Goal: Transaction & Acquisition: Download file/media

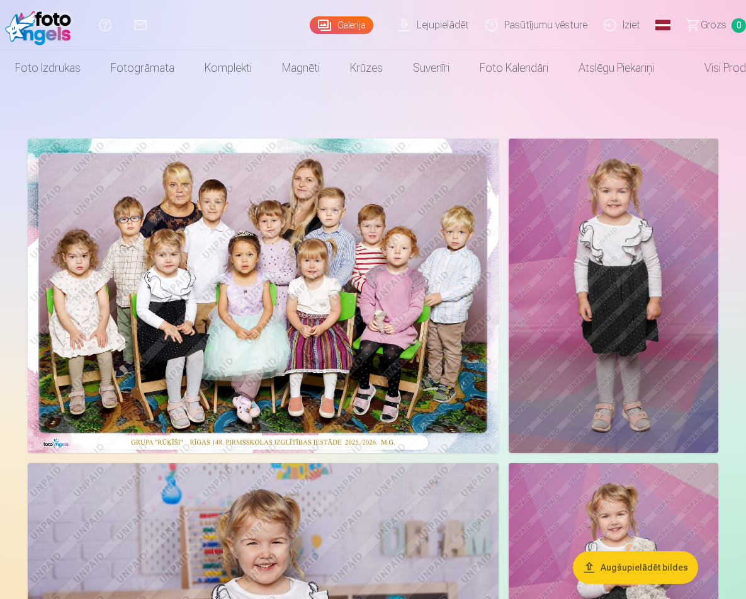
click at [451, 30] on link "Lejupielādēt" at bounding box center [436, 25] width 88 height 50
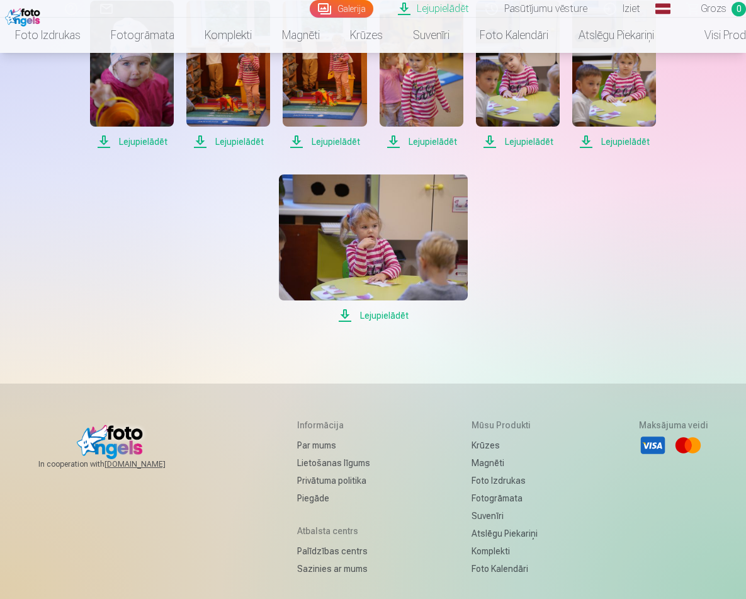
scroll to position [1062, 0]
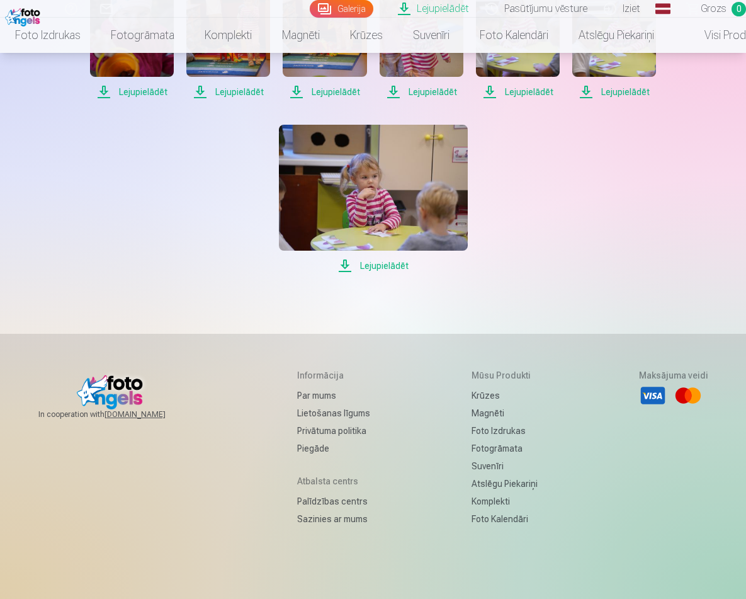
click at [368, 264] on span "Lejupielādēt" at bounding box center [373, 265] width 189 height 15
click at [611, 98] on span "Lejupielādēt" at bounding box center [614, 91] width 84 height 15
click at [517, 98] on span "Lejupielādēt" at bounding box center [518, 91] width 84 height 15
click at [440, 93] on span "Lejupielādēt" at bounding box center [422, 91] width 84 height 15
click at [319, 95] on span "Lejupielādēt" at bounding box center [325, 91] width 84 height 15
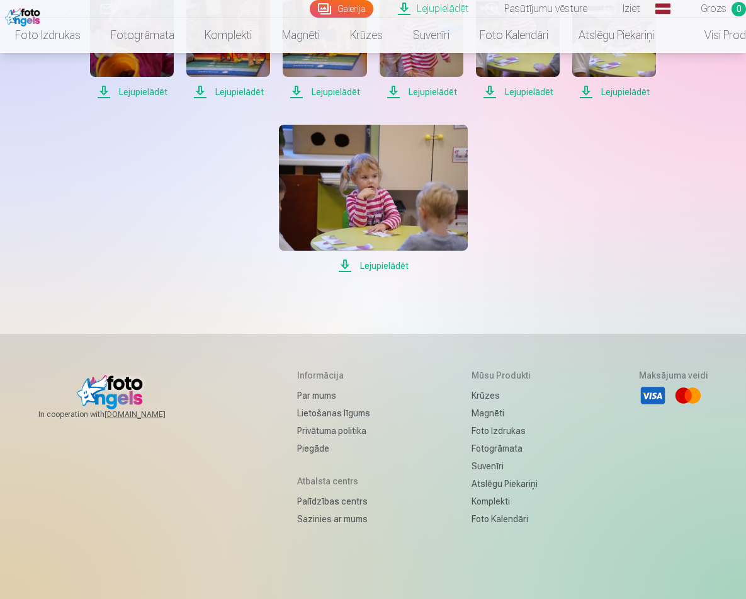
click at [230, 94] on span "Lejupielādēt" at bounding box center [228, 91] width 84 height 15
click at [146, 92] on span "Lejupielādēt" at bounding box center [132, 91] width 84 height 15
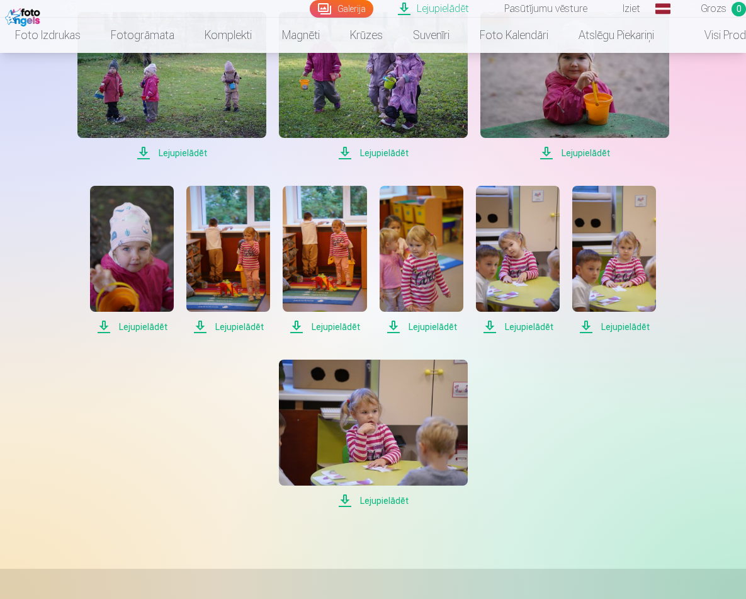
scroll to position [809, 0]
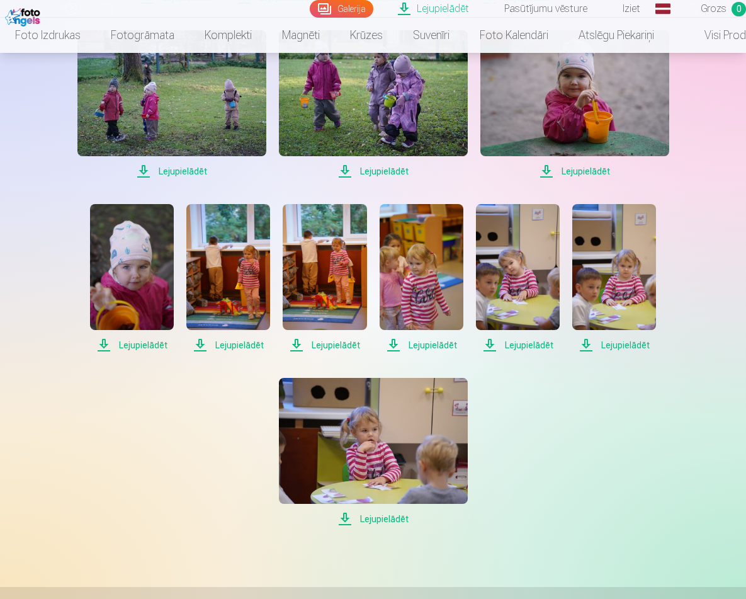
click at [186, 177] on span "Lejupielādēt" at bounding box center [171, 171] width 189 height 15
click at [392, 172] on span "Lejupielādēt" at bounding box center [373, 171] width 189 height 15
click at [581, 169] on span "Lejupielādēt" at bounding box center [574, 171] width 189 height 15
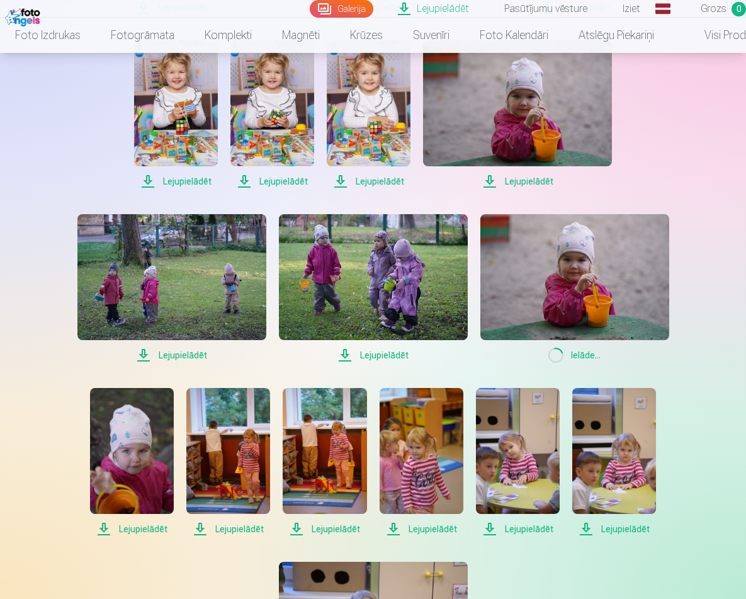
scroll to position [506, 0]
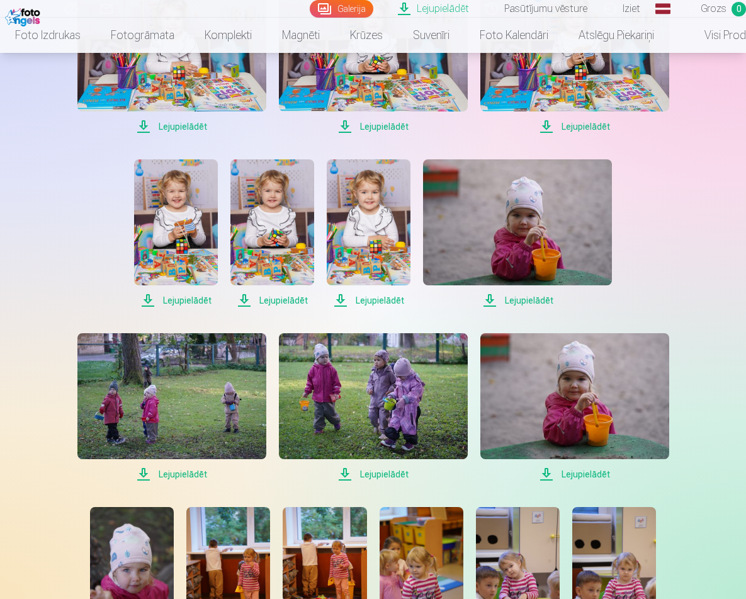
click at [522, 304] on span "Lejupielādēt" at bounding box center [517, 300] width 189 height 15
click at [369, 298] on span "Lejupielādēt" at bounding box center [369, 300] width 84 height 15
click at [291, 304] on span "Lejupielādēt" at bounding box center [272, 300] width 84 height 15
click at [198, 306] on span "Lejupielādēt" at bounding box center [176, 300] width 84 height 15
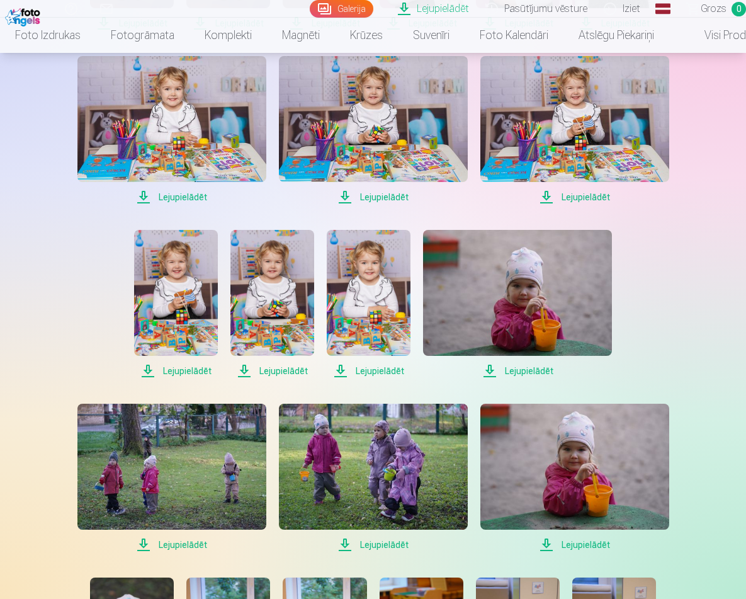
scroll to position [383, 0]
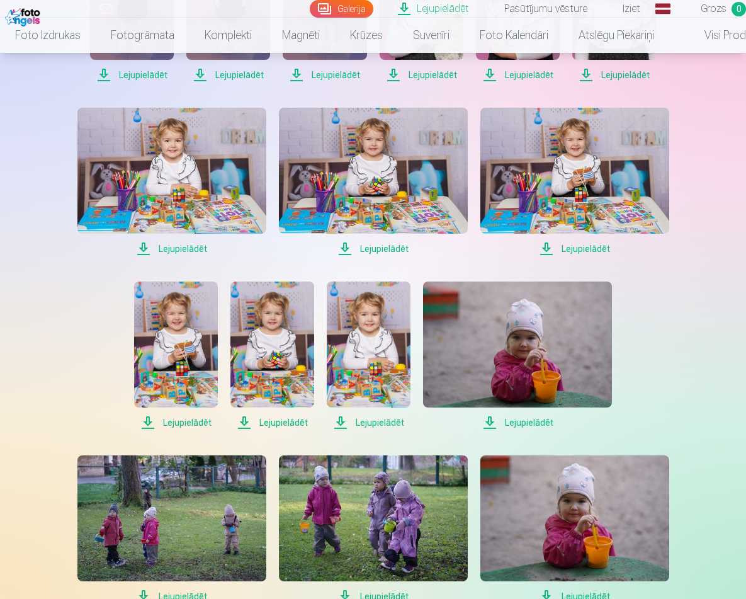
click at [196, 251] on span "Lejupielādēt" at bounding box center [171, 248] width 189 height 15
click at [375, 250] on span "Lejupielādēt" at bounding box center [373, 248] width 189 height 15
click at [595, 247] on span "Lejupielādēt" at bounding box center [574, 248] width 189 height 15
click at [387, 249] on span "Lejupielādēt" at bounding box center [373, 248] width 189 height 15
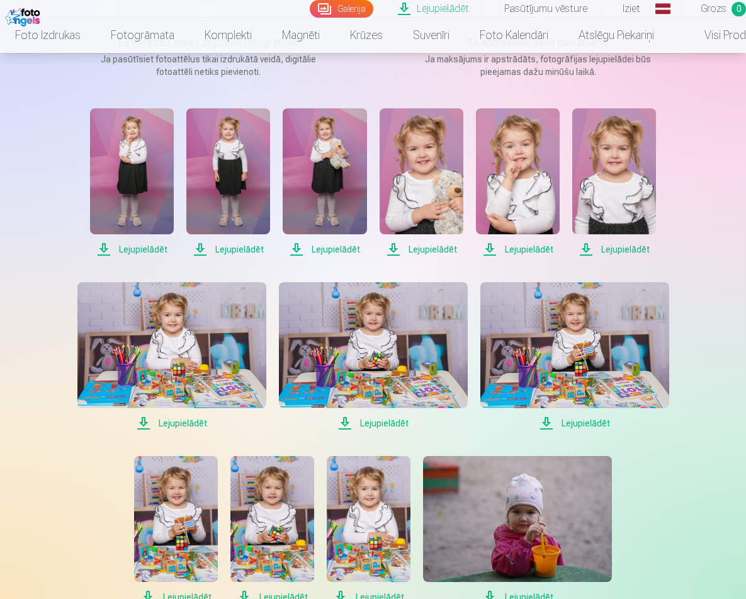
scroll to position [203, 0]
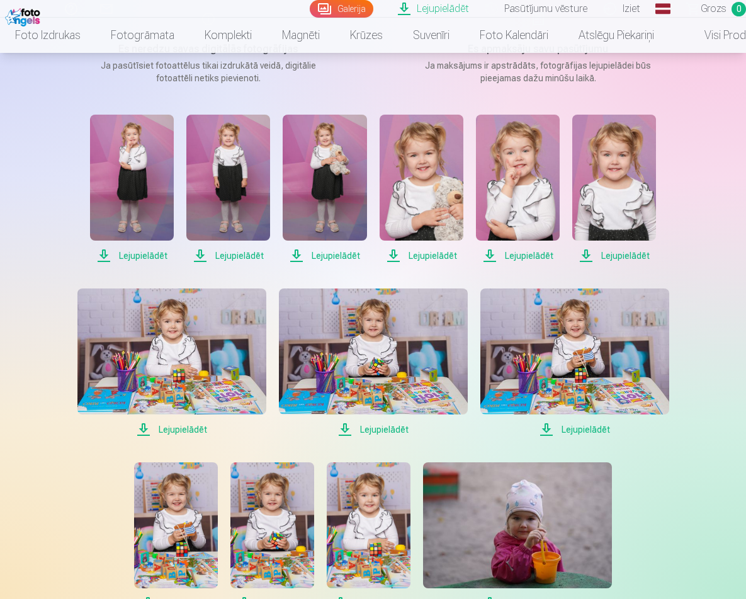
click at [645, 252] on span "Lejupielādēt" at bounding box center [614, 255] width 84 height 15
click at [534, 259] on span "Lejupielādēt" at bounding box center [518, 255] width 84 height 15
click at [423, 261] on span "Lejupielādēt" at bounding box center [422, 255] width 84 height 15
click at [336, 253] on span "Lejupielādēt" at bounding box center [325, 255] width 84 height 15
click at [219, 256] on span "Lejupielādēt" at bounding box center [228, 255] width 84 height 15
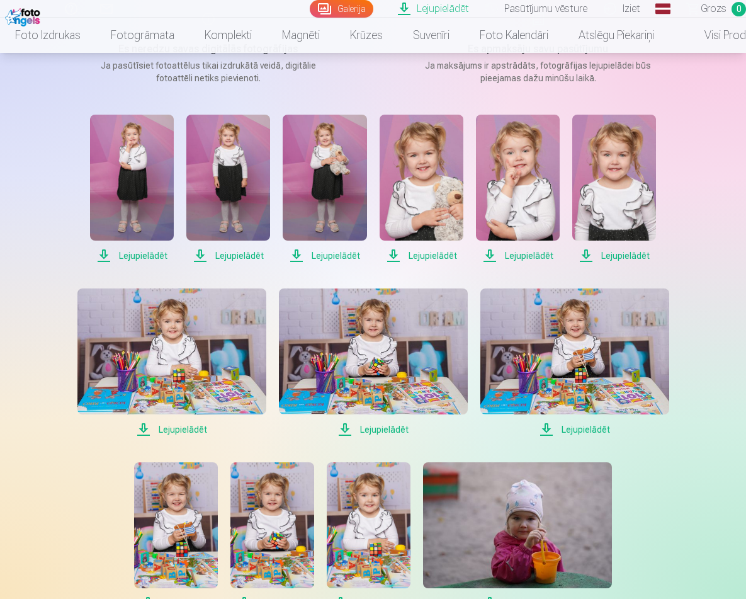
click at [141, 245] on link "Lejupielādēt" at bounding box center [132, 189] width 84 height 149
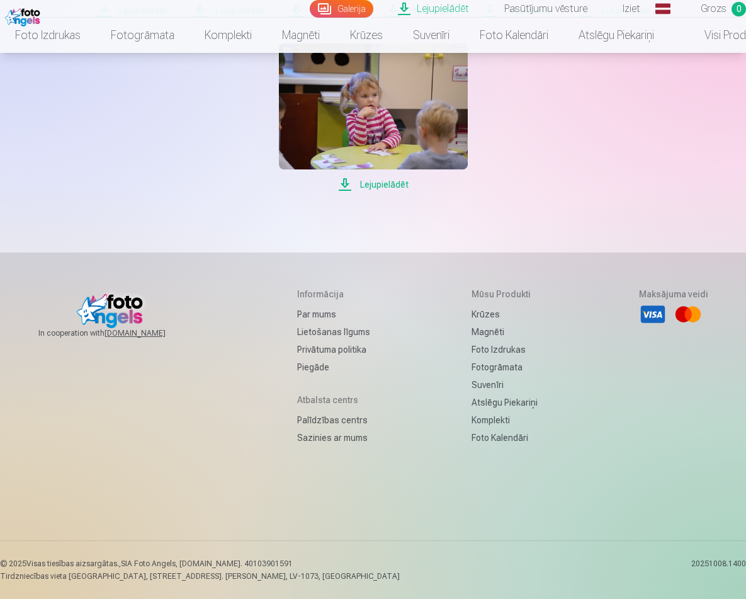
scroll to position [1143, 0]
